Goal: Task Accomplishment & Management: Manage account settings

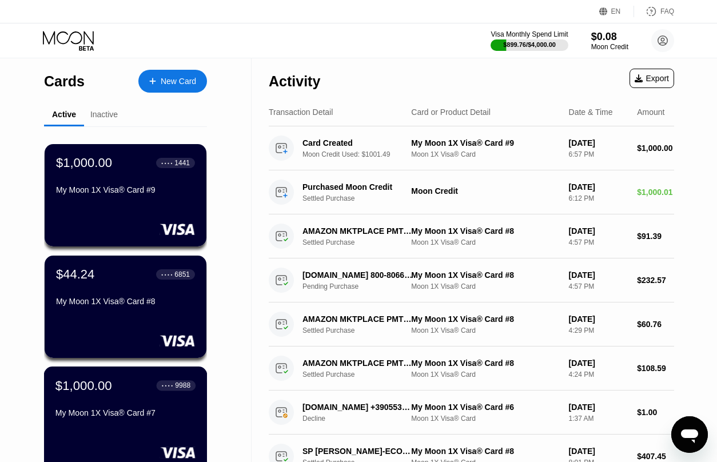
click at [115, 388] on div "$1,000.00 ● ● ● ● 9988" at bounding box center [125, 385] width 140 height 15
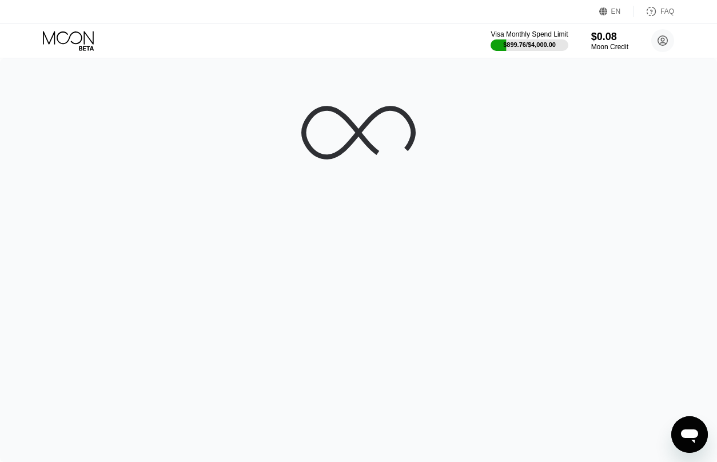
click at [116, 389] on div at bounding box center [358, 260] width 717 height 404
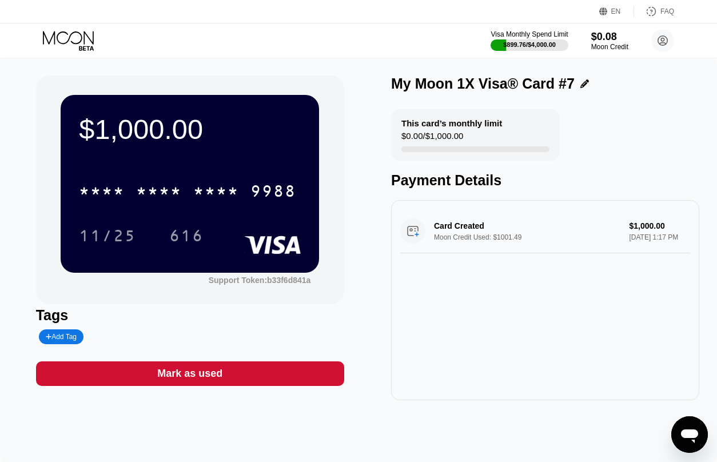
click at [75, 41] on icon at bounding box center [69, 41] width 53 height 20
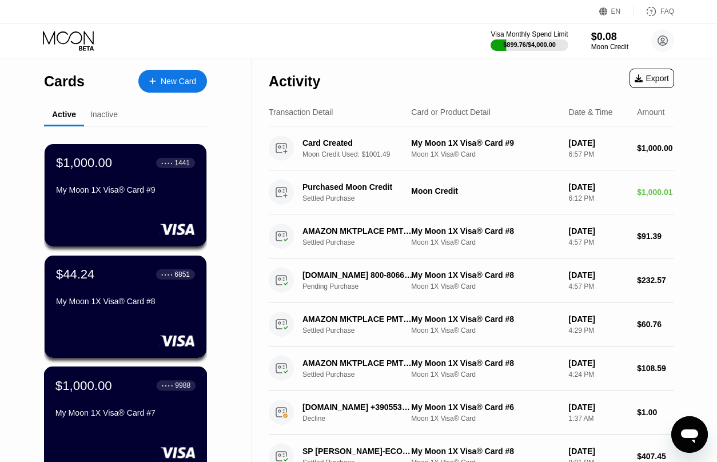
click at [101, 393] on div "$1,000.00" at bounding box center [83, 385] width 57 height 15
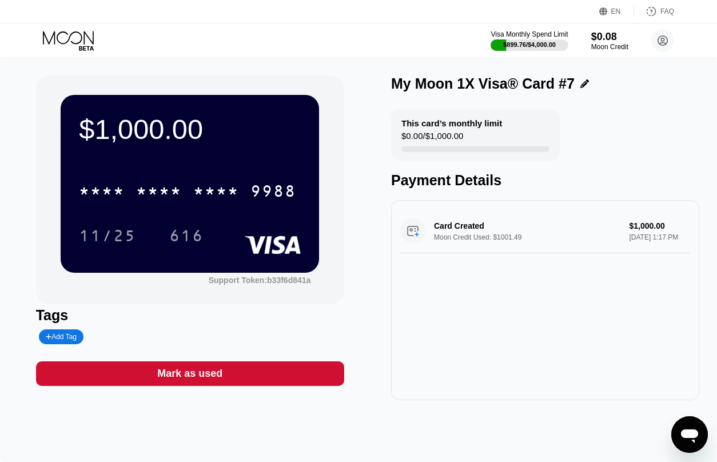
click at [47, 33] on icon at bounding box center [69, 41] width 53 height 20
